Goal: Transaction & Acquisition: Book appointment/travel/reservation

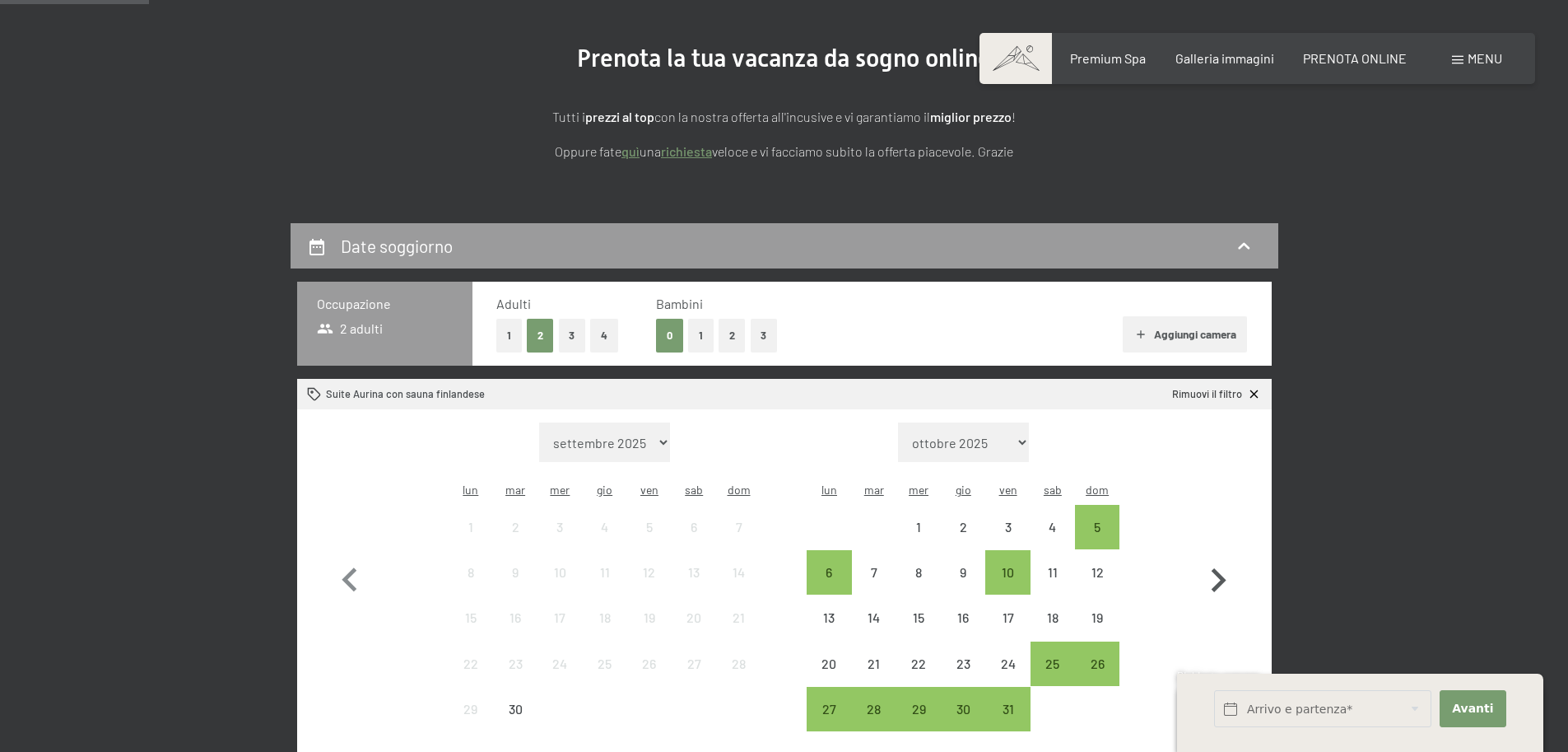
scroll to position [183, 0]
click at [1221, 568] on icon "button" at bounding box center [1219, 580] width 15 height 24
select select "[DATE]"
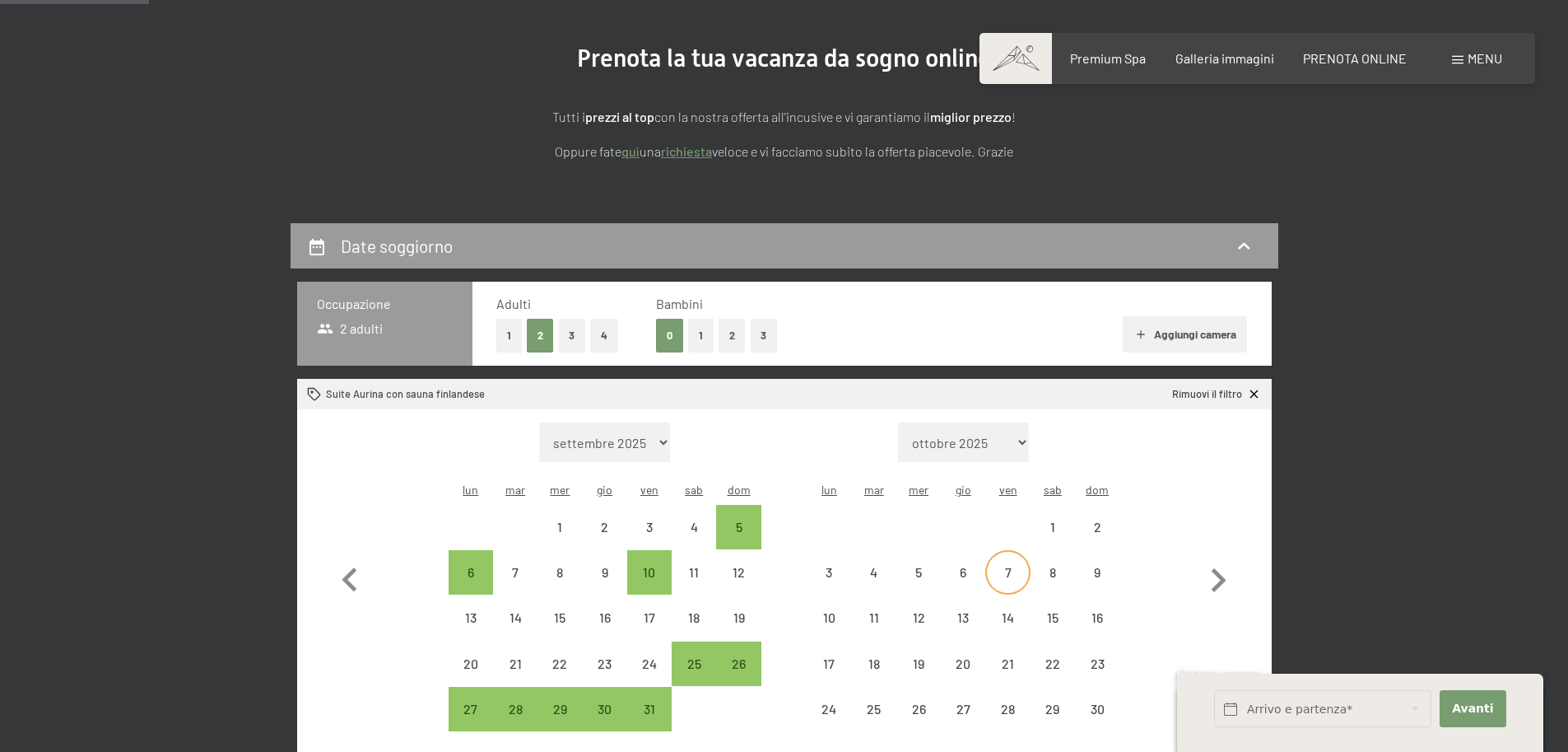
select select "[DATE]"
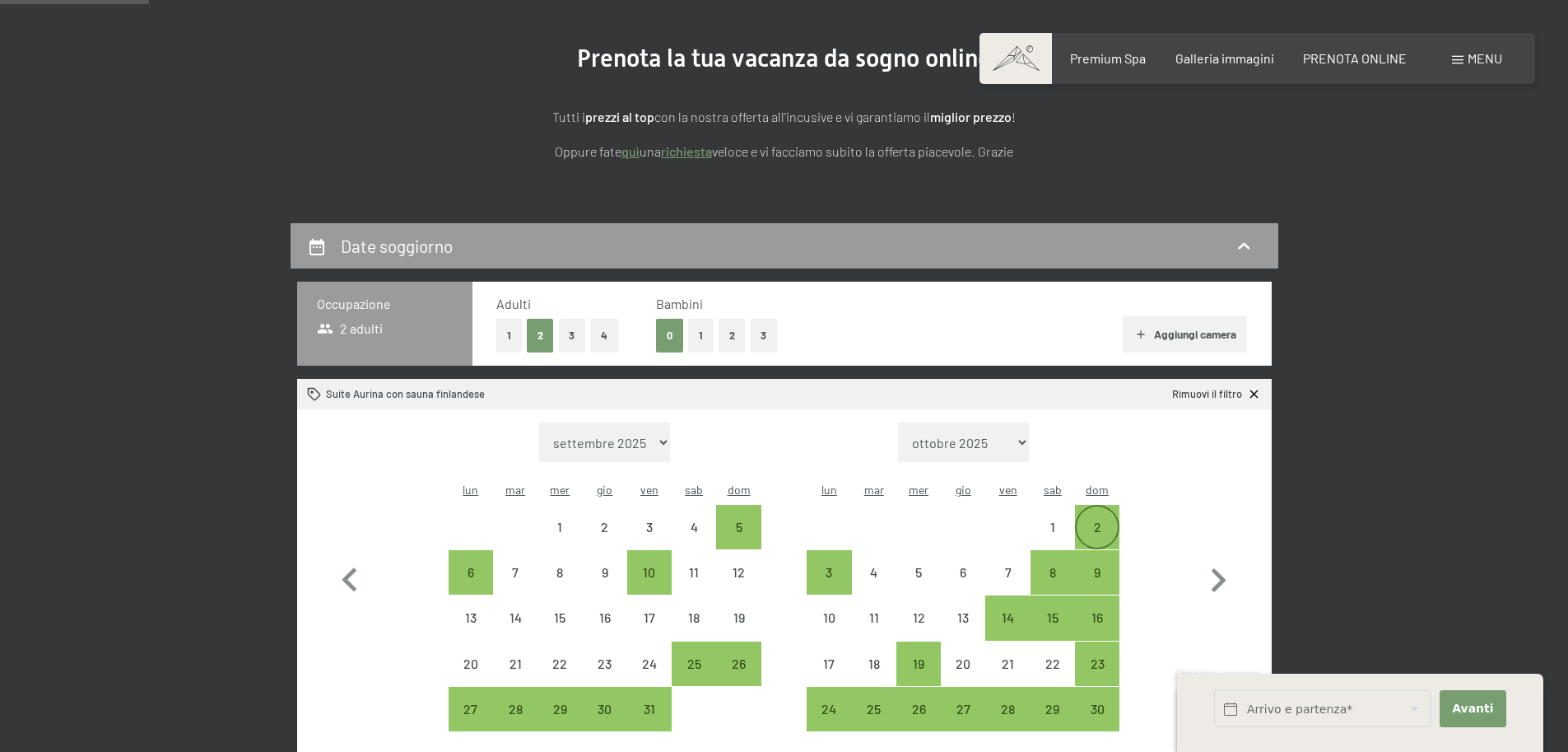
click at [1098, 521] on div "2" at bounding box center [1096, 541] width 41 height 41
select select "[DATE]"
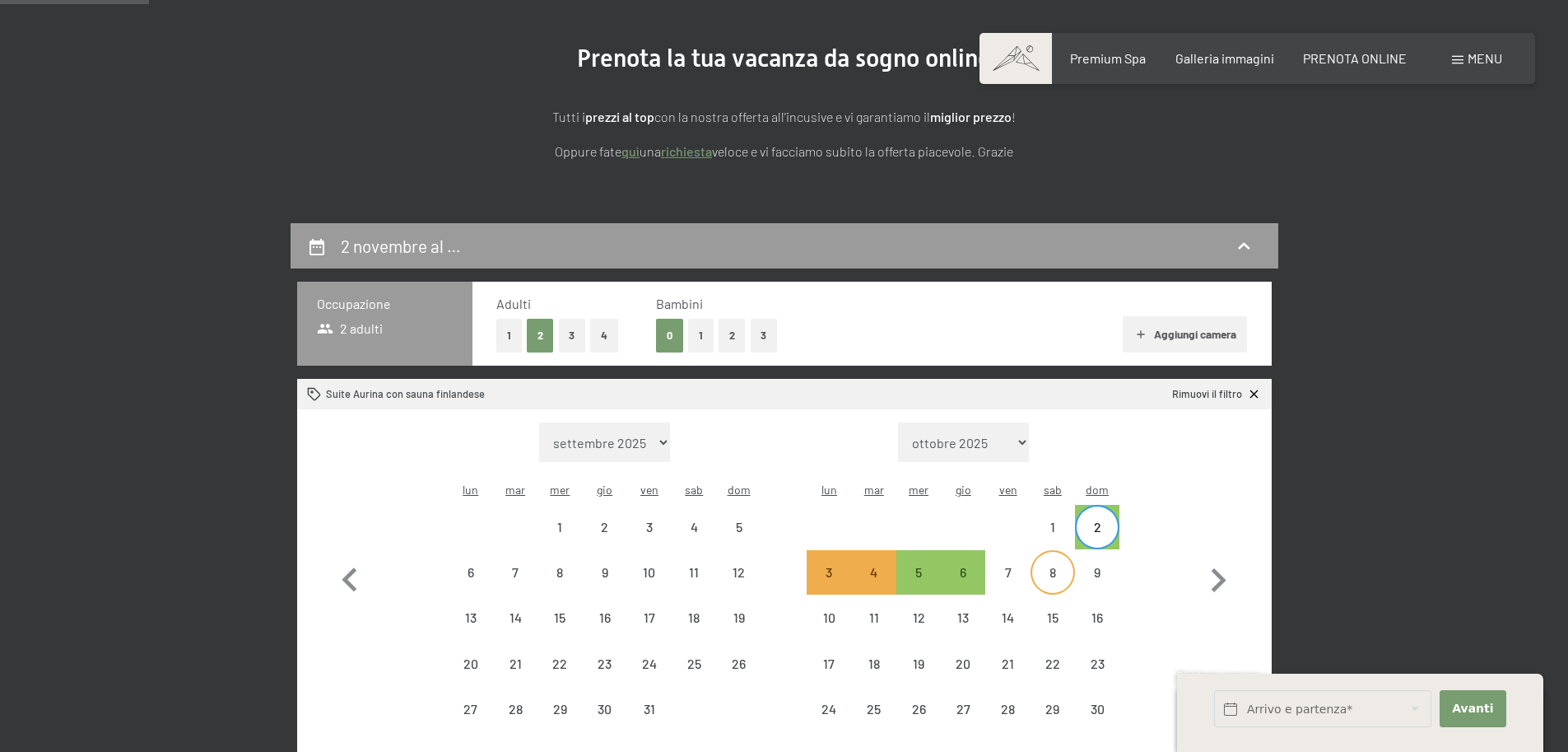
click at [1052, 566] on div "8" at bounding box center [1052, 586] width 41 height 41
select select "[DATE]"
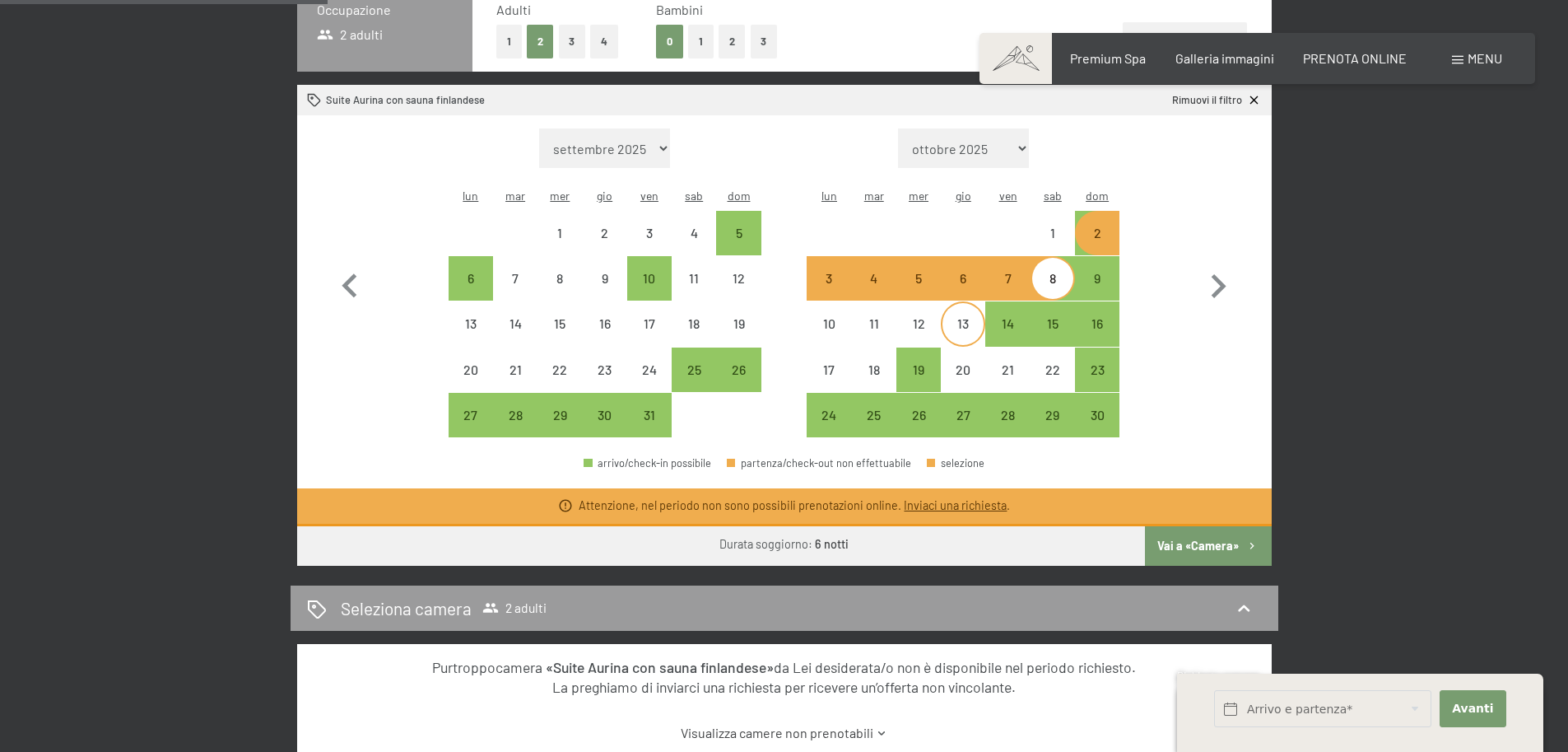
scroll to position [486, 0]
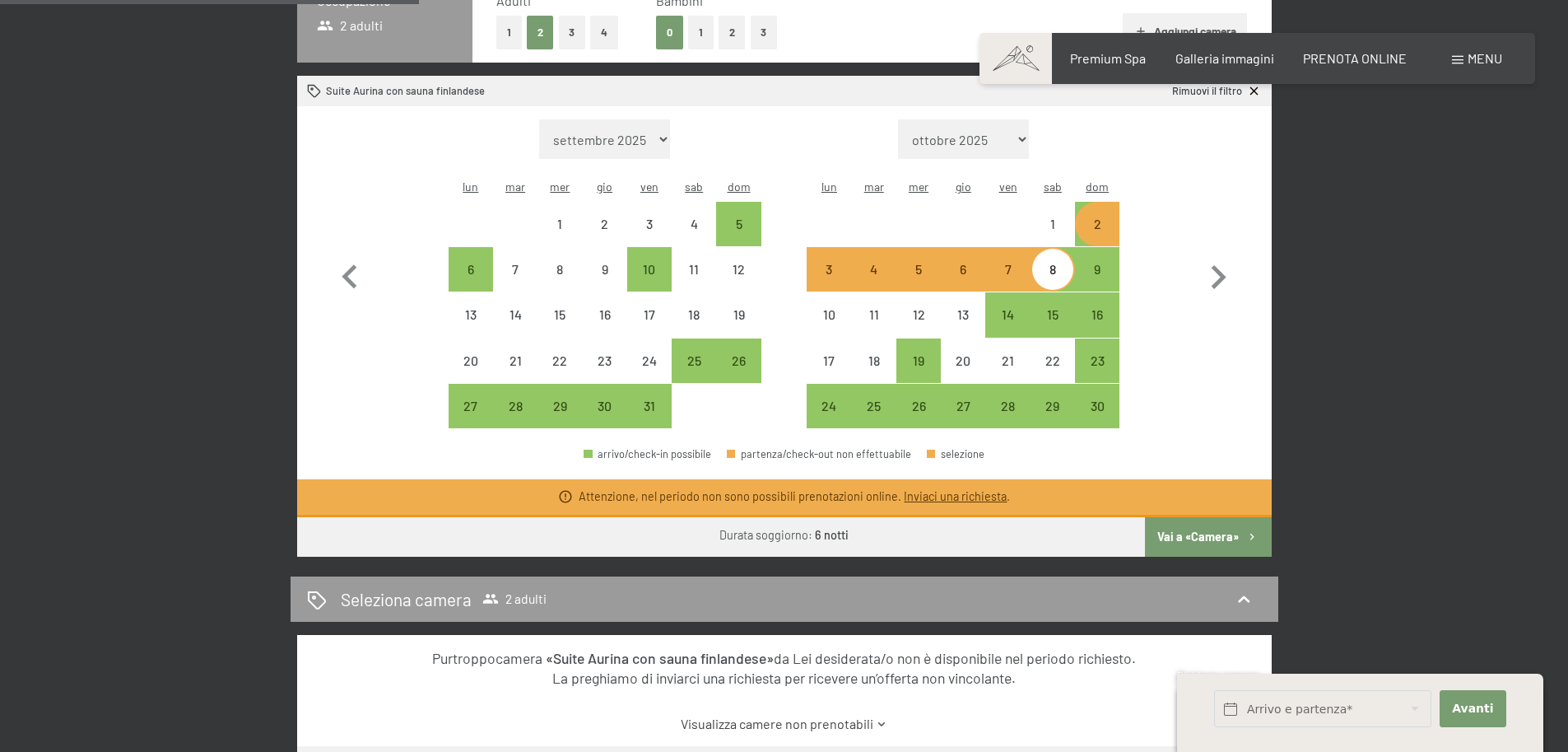
click at [964, 262] on div "6" at bounding box center [963, 283] width 41 height 41
select select "[DATE]"
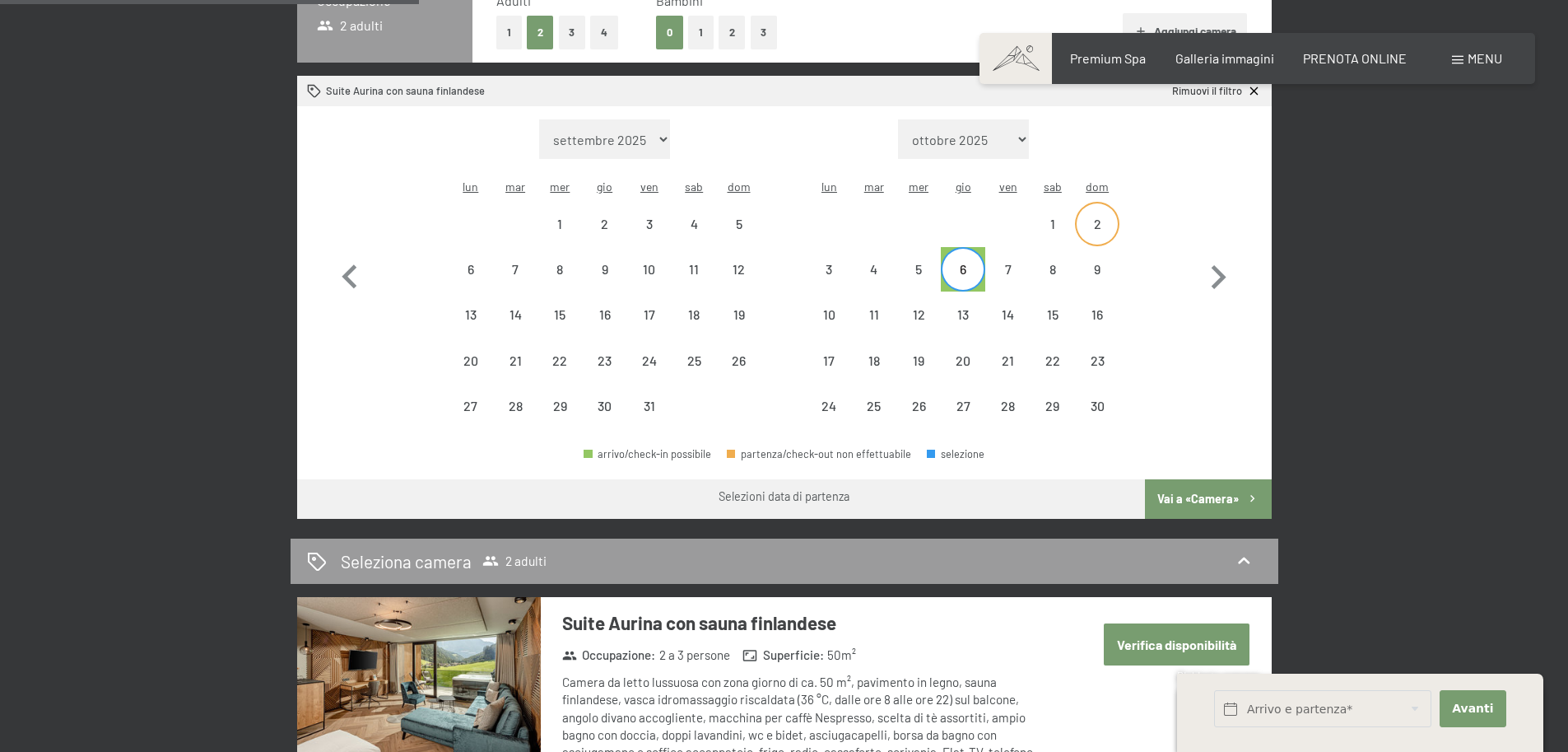
click at [1094, 217] on div "2" at bounding box center [1096, 238] width 41 height 41
select select "[DATE]"
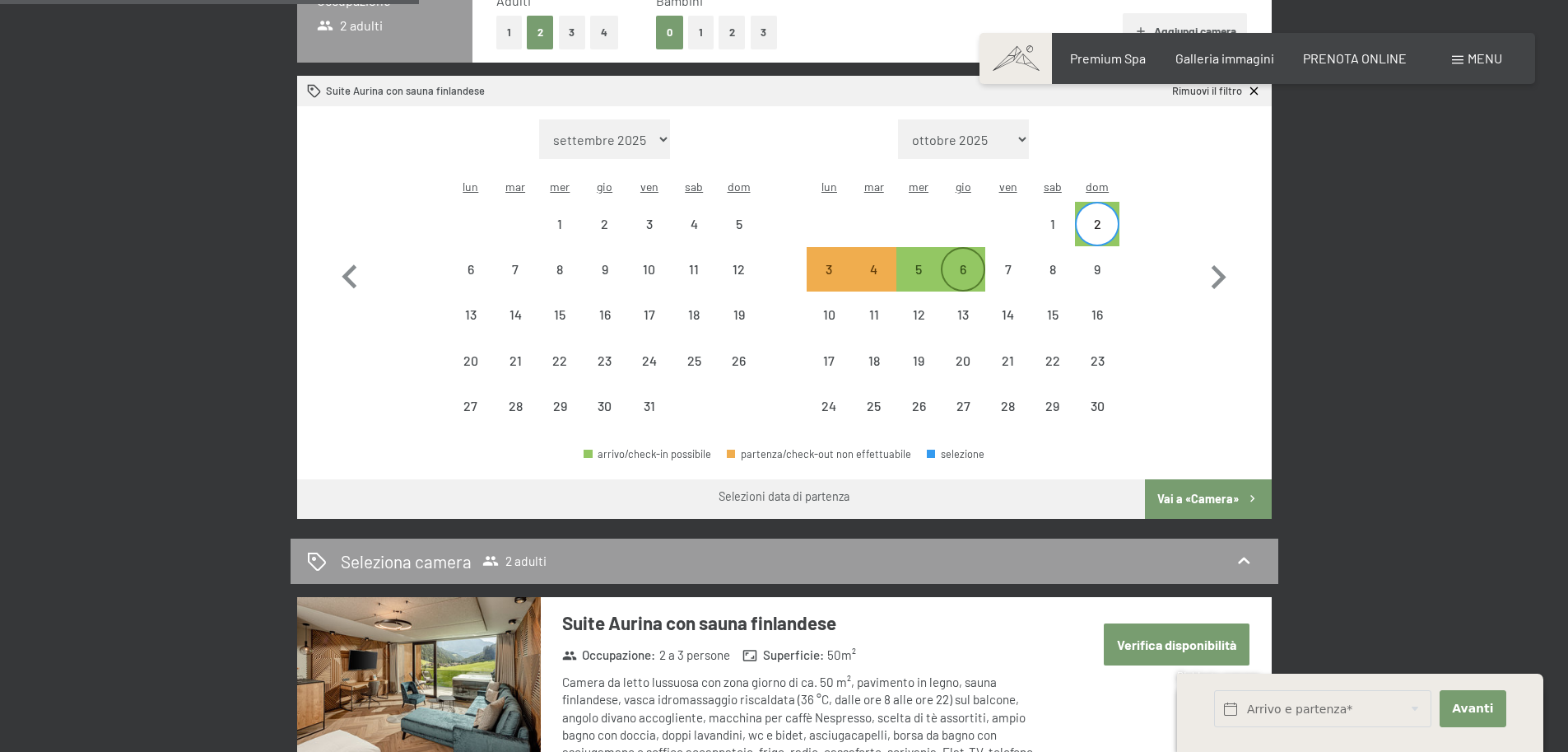
click at [971, 262] on div "6" at bounding box center [963, 283] width 41 height 41
select select "[DATE]"
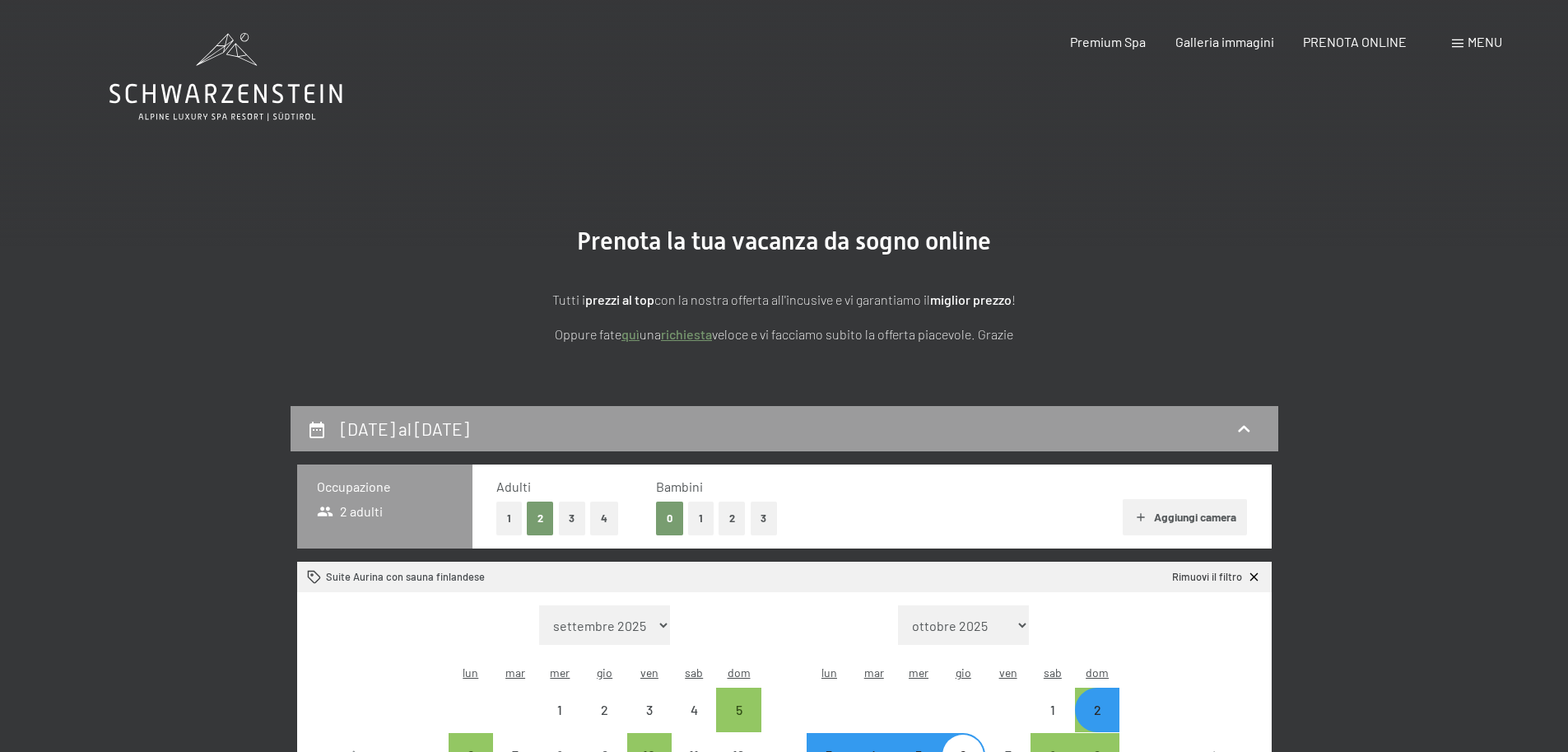
scroll to position [0, 0]
